Goal: Contribute content: Contribute content

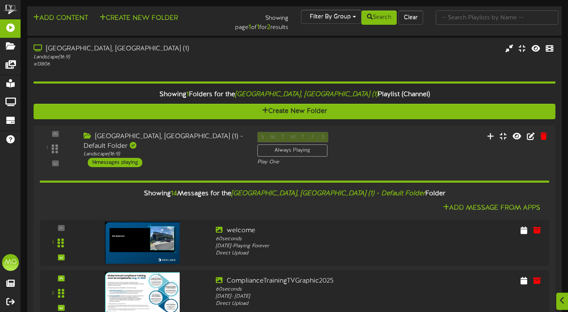
scroll to position [536, 0]
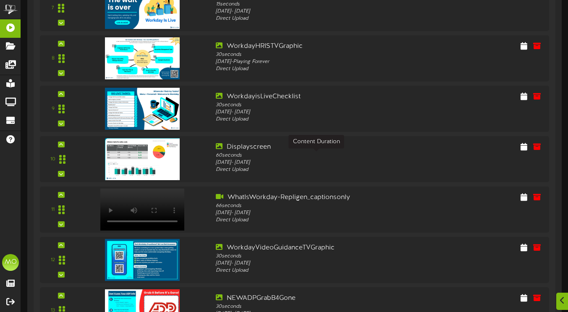
click at [132, 156] on img at bounding box center [142, 159] width 75 height 42
click at [527, 148] on icon at bounding box center [523, 147] width 7 height 8
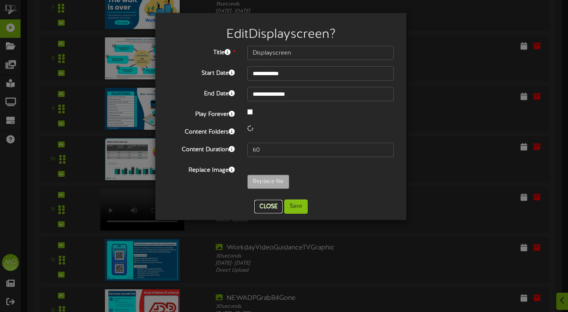
click at [271, 208] on button "Close" at bounding box center [268, 206] width 28 height 13
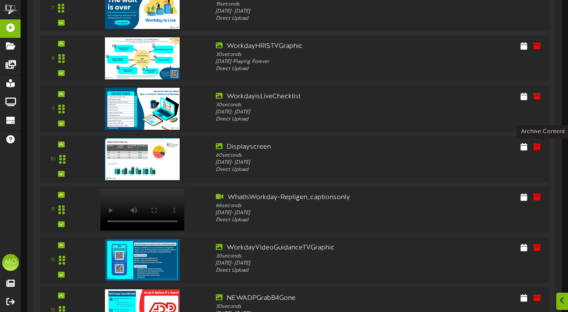
click at [540, 150] on icon at bounding box center [537, 147] width 8 height 8
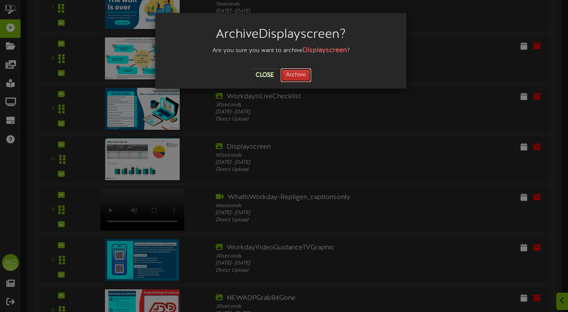
click at [297, 75] on button "Archive" at bounding box center [295, 75] width 31 height 14
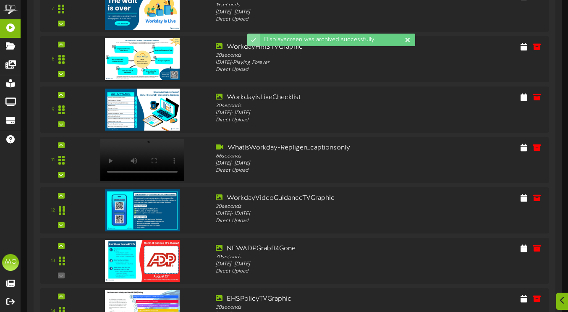
scroll to position [650, 0]
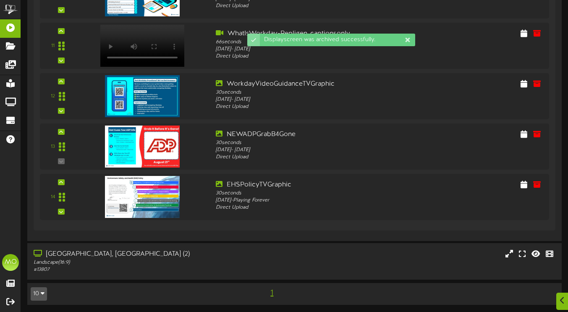
click at [141, 254] on div "[GEOGRAPHIC_DATA], [GEOGRAPHIC_DATA] (2)" at bounding box center [139, 254] width 210 height 10
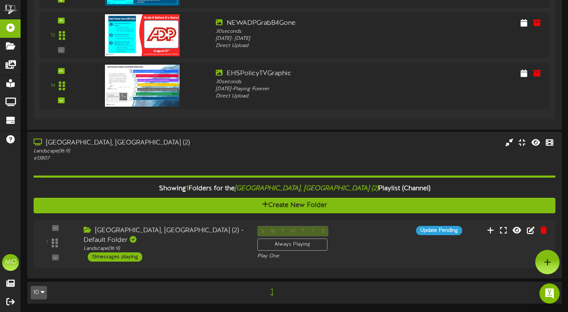
scroll to position [758, 0]
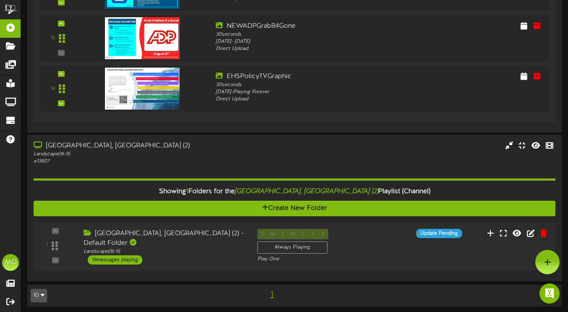
click at [203, 256] on div "1 ( 16:9" at bounding box center [294, 247] width 521 height 36
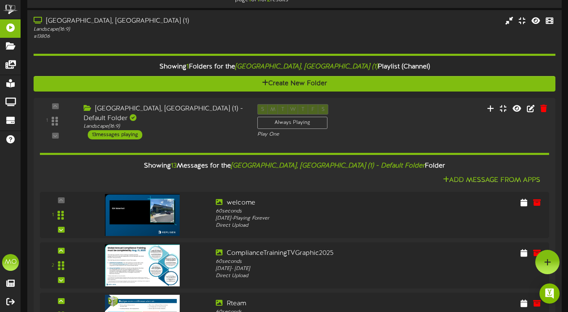
scroll to position [0, 0]
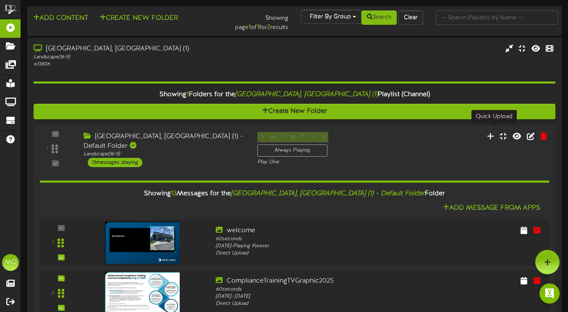
click at [492, 132] on icon at bounding box center [490, 136] width 7 height 8
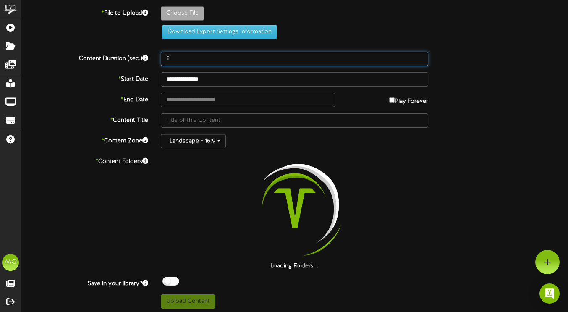
click at [180, 59] on input "8" at bounding box center [294, 59] width 267 height 14
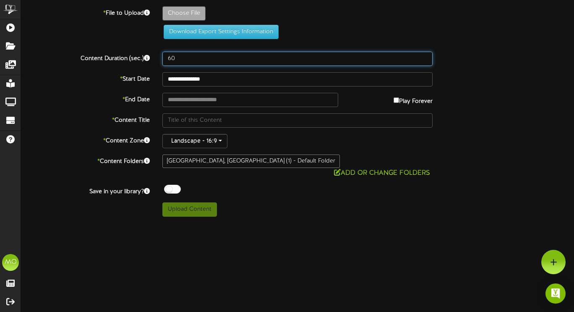
type input "60"
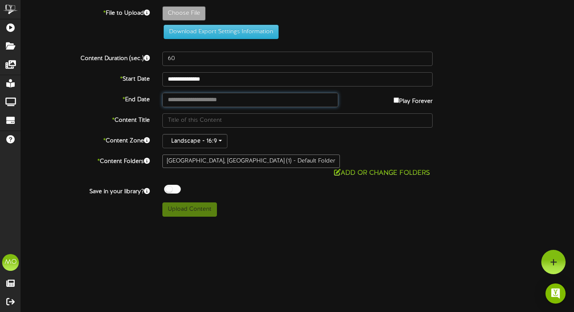
click at [282, 99] on input "text" at bounding box center [250, 100] width 176 height 14
type input "**********"
click at [371, 110] on div "**********" at bounding box center [297, 111] width 553 height 210
click at [390, 102] on div "Play Forever" at bounding box center [391, 99] width 94 height 13
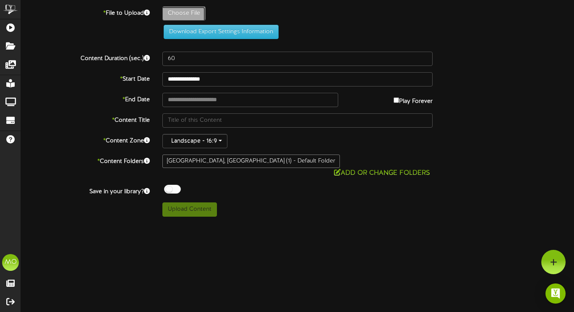
type input "**********"
type input "Screenshot2025-08-14082148"
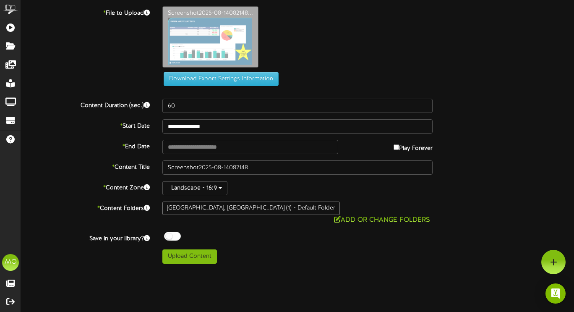
click at [195, 208] on div "[GEOGRAPHIC_DATA], [GEOGRAPHIC_DATA] (1) - Default Folder" at bounding box center [250, 207] width 177 height 13
click at [230, 210] on div "[GEOGRAPHIC_DATA], [GEOGRAPHIC_DATA] (1) - Default Folder" at bounding box center [250, 207] width 177 height 13
click at [362, 215] on button "Add or Change Folders" at bounding box center [381, 220] width 101 height 10
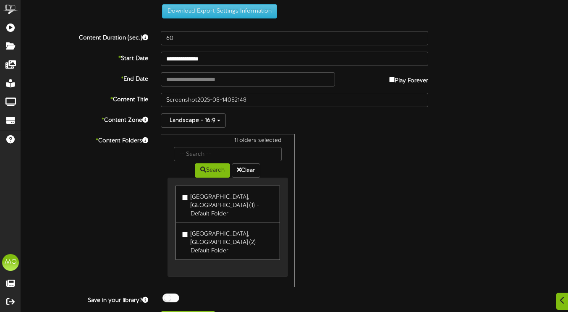
scroll to position [70, 0]
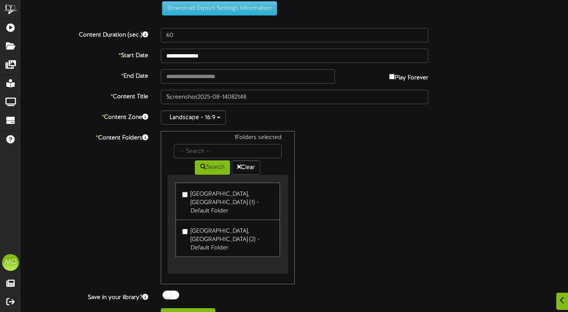
click at [190, 225] on label "[GEOGRAPHIC_DATA], [GEOGRAPHIC_DATA] (2) - Default Folder" at bounding box center [227, 238] width 91 height 28
click at [184, 308] on button "Upload Content" at bounding box center [188, 315] width 55 height 14
type input "**********"
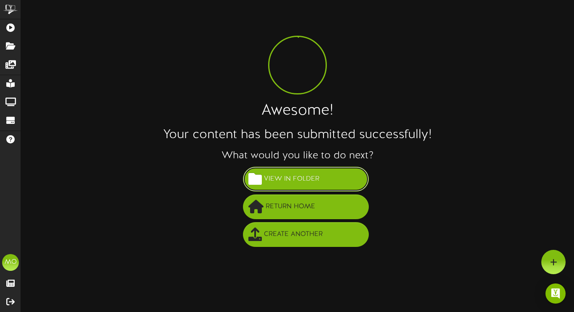
click at [285, 172] on span "View in Folder" at bounding box center [292, 179] width 60 height 14
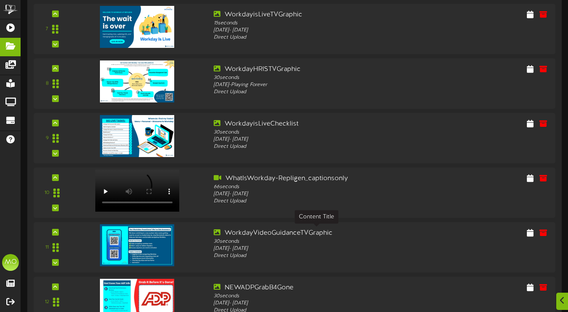
scroll to position [629, 0]
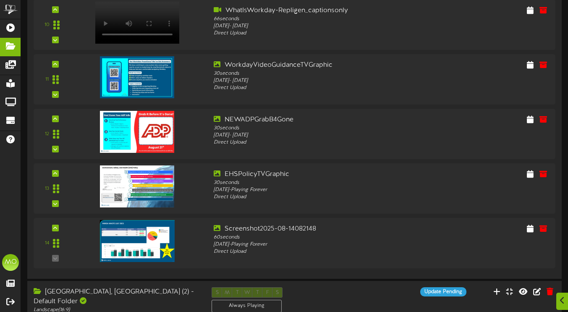
click at [197, 238] on div at bounding box center [142, 238] width 130 height 29
